Goal: Information Seeking & Learning: Learn about a topic

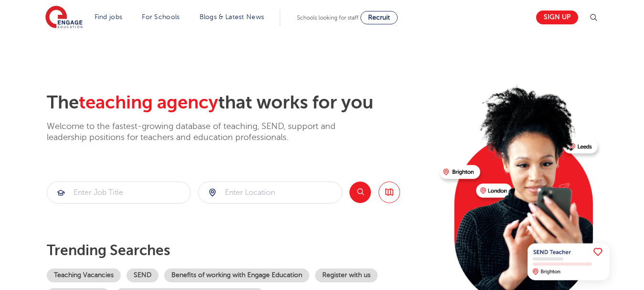
click at [596, 21] on img at bounding box center [593, 17] width 11 height 11
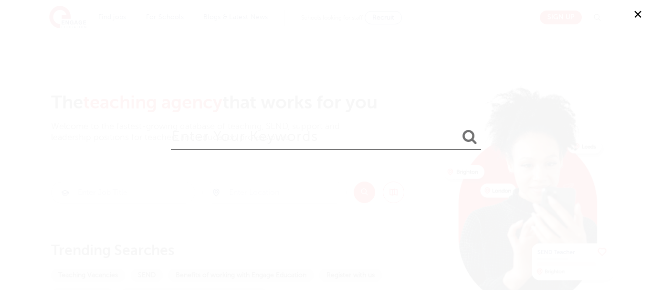
click at [351, 144] on input "search" at bounding box center [326, 134] width 310 height 31
type input "admin"
click at [458, 128] on button "submit" at bounding box center [469, 137] width 23 height 18
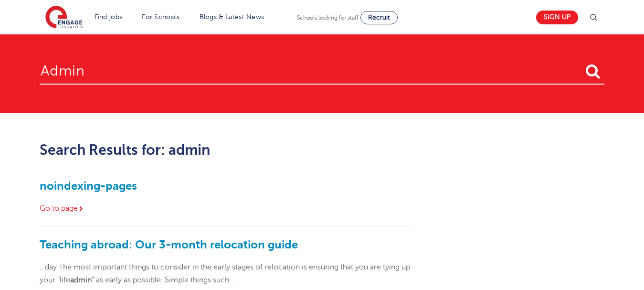
drag, startPoint x: 161, startPoint y: 71, endPoint x: 2, endPoint y: 89, distance: 160.0
click at [2, 89] on section "admin" at bounding box center [322, 73] width 644 height 79
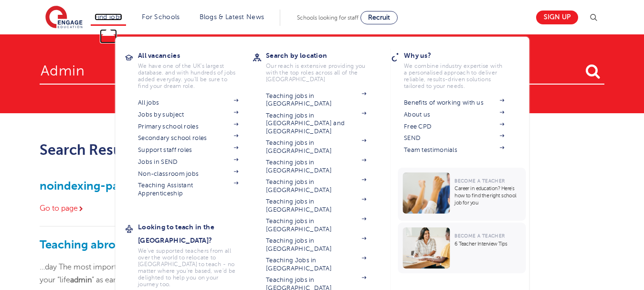
click at [114, 17] on link "Find jobs" at bounding box center [109, 16] width 28 height 7
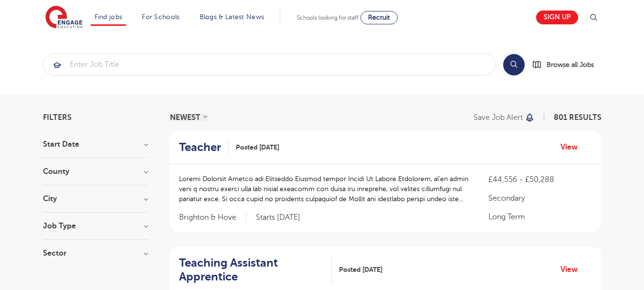
click at [99, 173] on h3 "County" at bounding box center [95, 172] width 105 height 8
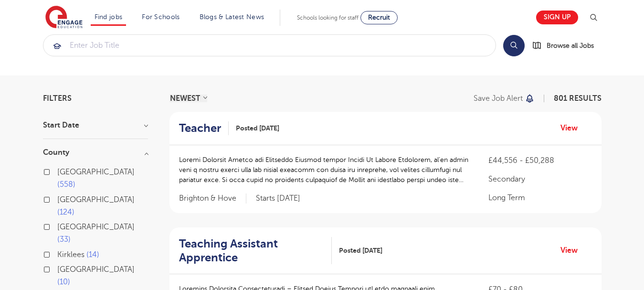
scroll to position [38, 0]
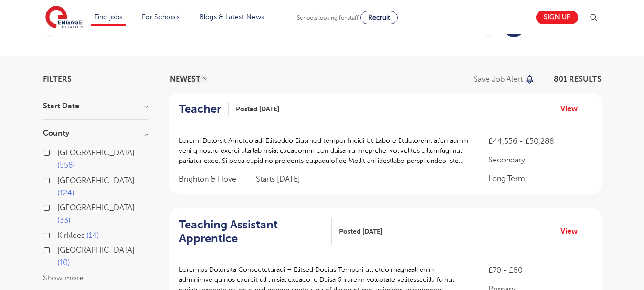
click at [47, 274] on button "Show more" at bounding box center [63, 278] width 41 height 9
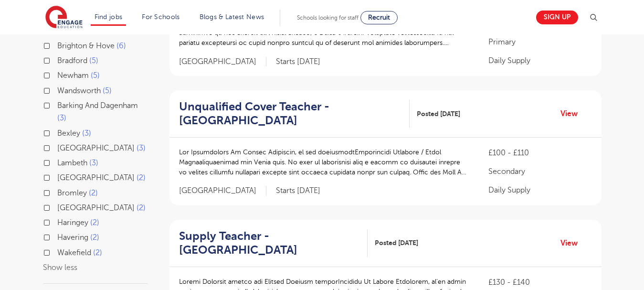
scroll to position [286, 0]
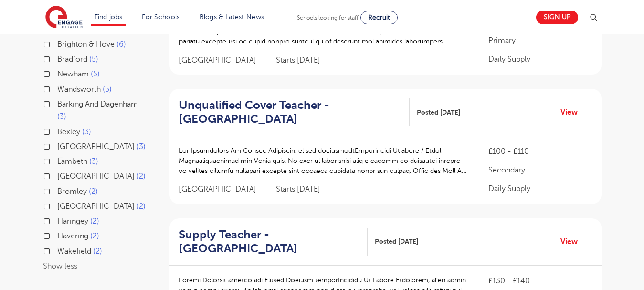
click at [101, 289] on h3 "City" at bounding box center [95, 296] width 105 height 8
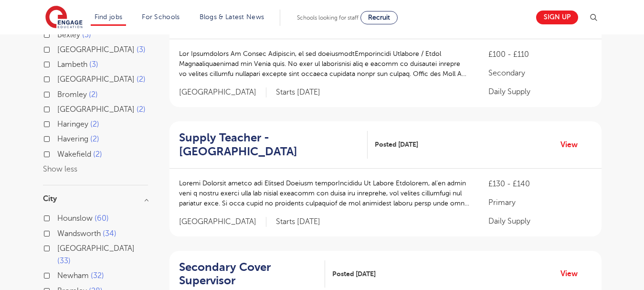
scroll to position [382, 0]
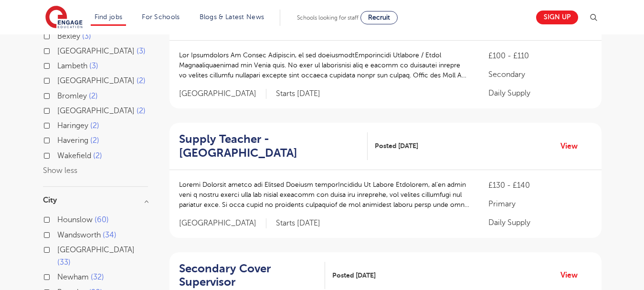
click at [77, 215] on span "Hounslow" at bounding box center [74, 219] width 35 height 9
click at [63, 215] on input "Hounslow 60" at bounding box center [60, 218] width 6 height 6
checkbox input "true"
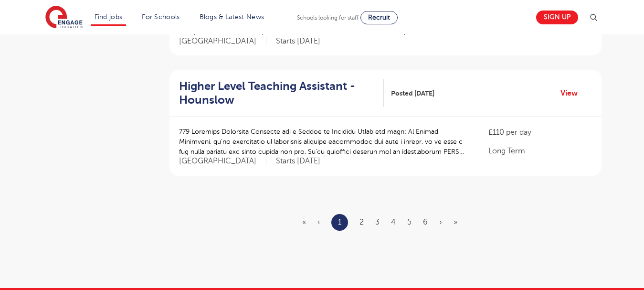
scroll to position [1148, 0]
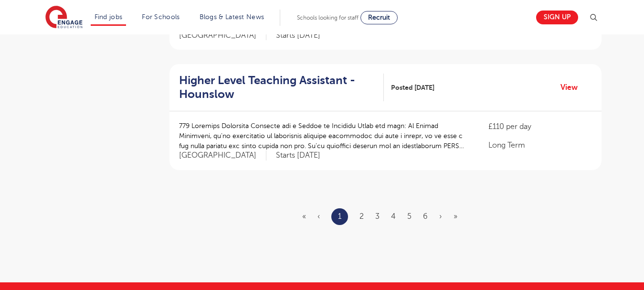
click at [437, 208] on ul "« ‹ 1 2 3 4 5 6 › »" at bounding box center [385, 216] width 167 height 17
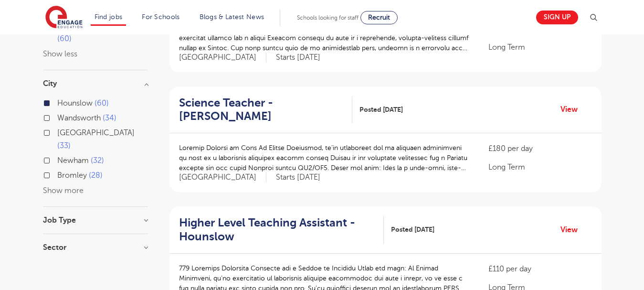
scroll to position [139, 0]
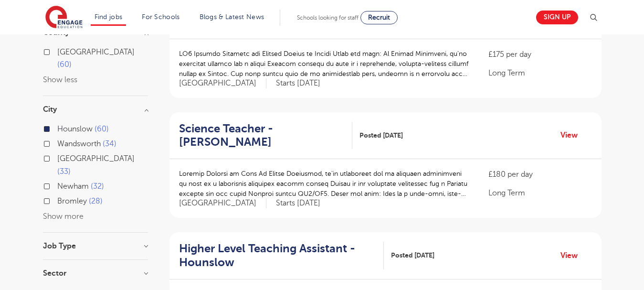
click at [130, 242] on h3 "Job Type" at bounding box center [95, 246] width 105 height 8
click at [142, 250] on div at bounding box center [95, 255] width 105 height 10
click at [138, 279] on div "Sector Long Term 60 Show more" at bounding box center [95, 287] width 105 height 17
click at [144, 279] on h3 "Sector" at bounding box center [95, 283] width 105 height 8
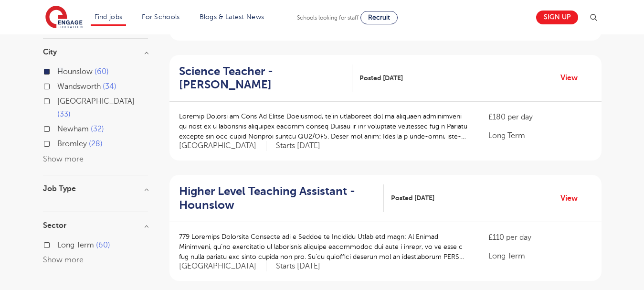
scroll to position [165, 0]
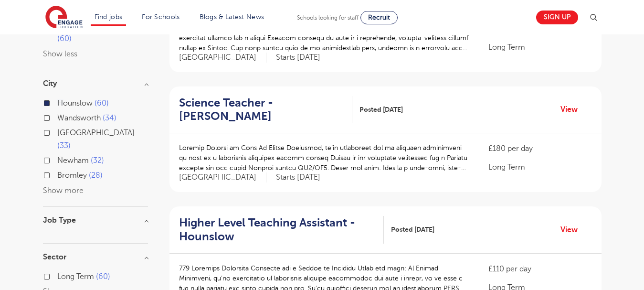
click at [67, 186] on button "Show more" at bounding box center [63, 190] width 41 height 9
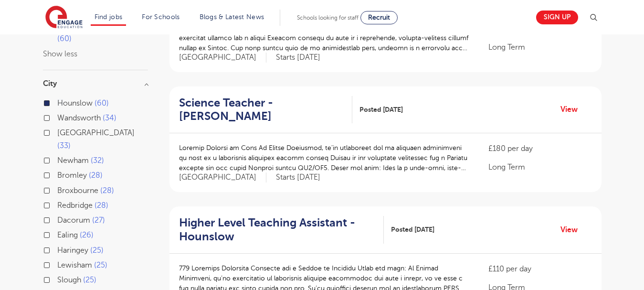
click at [60, 97] on label "Hounslow 60" at bounding box center [83, 103] width 52 height 12
click at [60, 99] on input "Hounslow 60" at bounding box center [60, 102] width 6 height 6
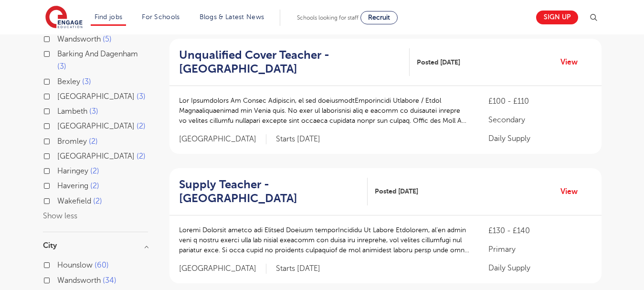
scroll to position [356, 0]
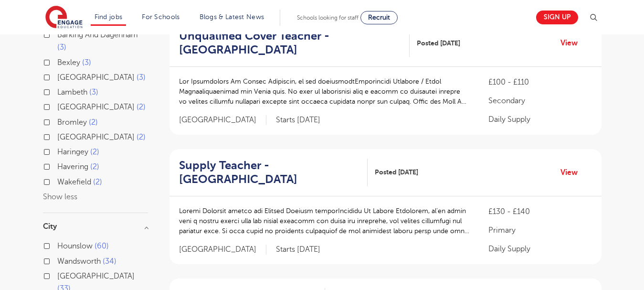
click at [67, 192] on button "Show less" at bounding box center [60, 196] width 34 height 9
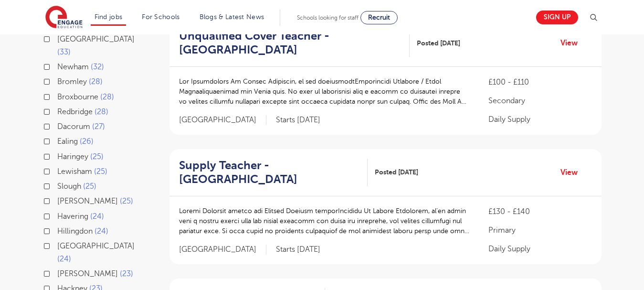
click at [66, 182] on span "Slough" at bounding box center [69, 186] width 24 height 9
click at [63, 182] on input "Slough 25" at bounding box center [60, 185] width 6 height 6
checkbox input "true"
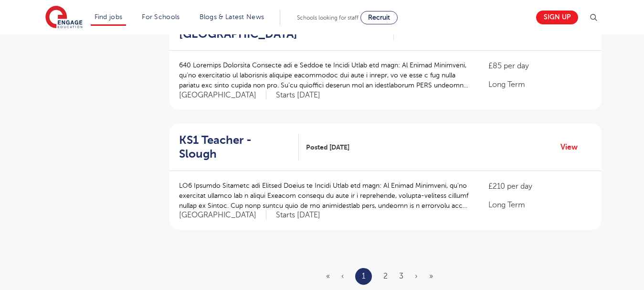
scroll to position [1099, 0]
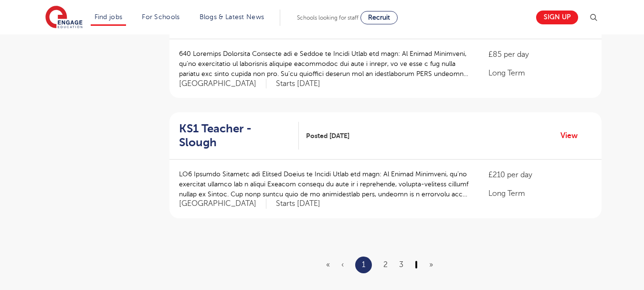
click at [416, 260] on link "›" at bounding box center [416, 264] width 3 height 9
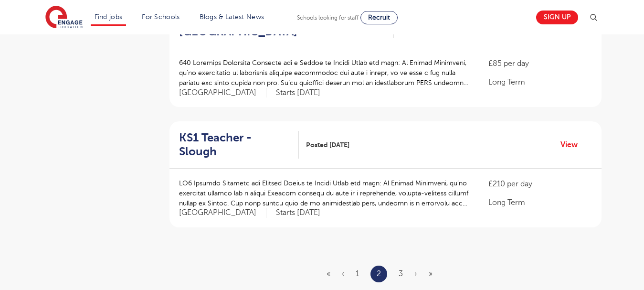
scroll to position [1166, 0]
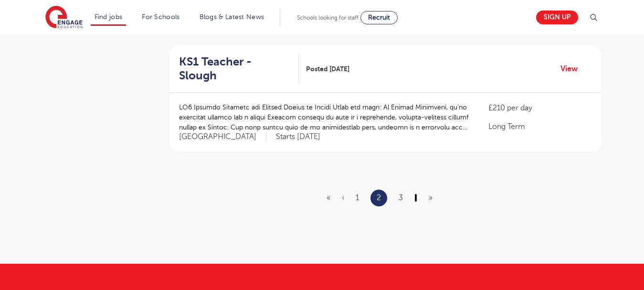
click at [416, 193] on link "›" at bounding box center [415, 197] width 3 height 9
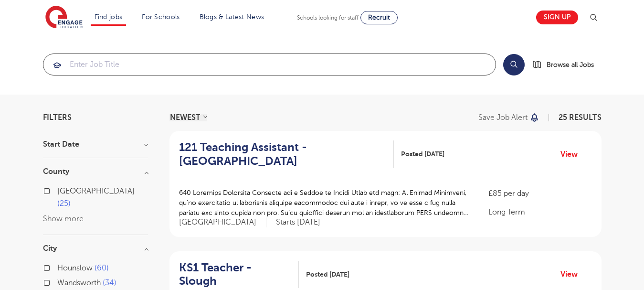
click at [313, 68] on input "search" at bounding box center [269, 64] width 452 height 21
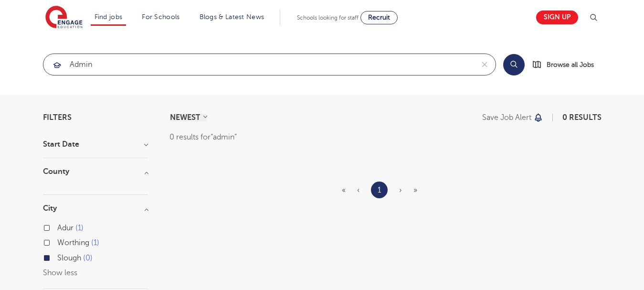
type input "admin"
click at [80, 259] on span "Slough" at bounding box center [69, 257] width 24 height 9
click at [63, 259] on input "Slough 0" at bounding box center [60, 256] width 6 height 6
checkbox input "false"
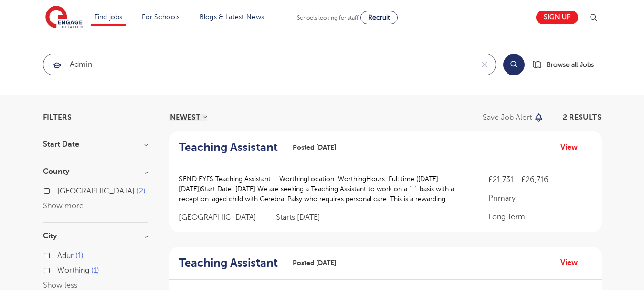
click at [228, 64] on input "admin" at bounding box center [258, 64] width 430 height 21
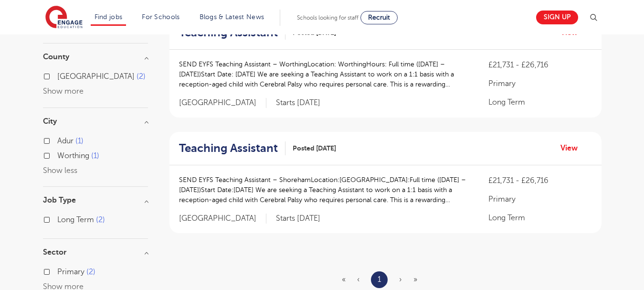
scroll to position [60, 0]
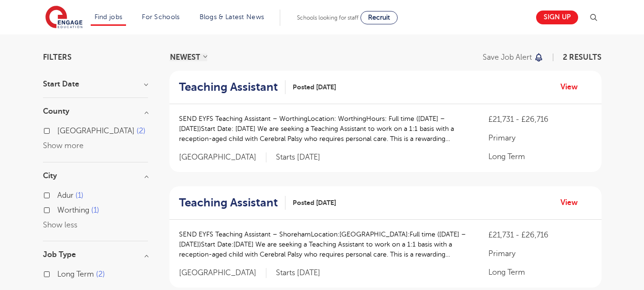
type input "a"
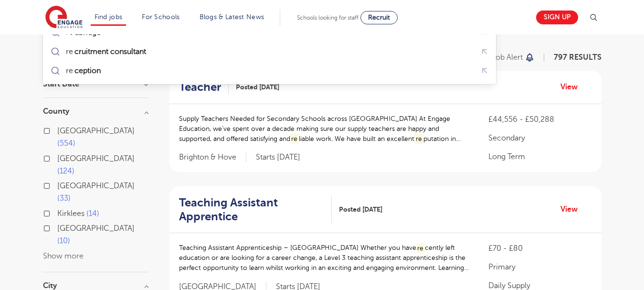
type input "r"
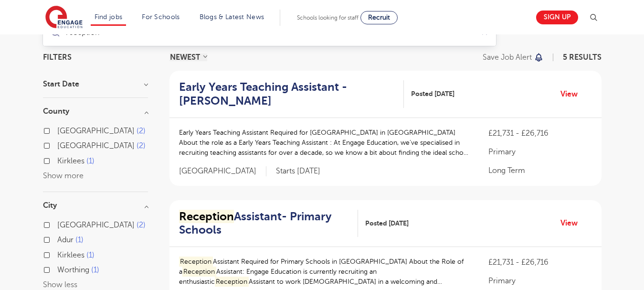
type input "reception"
